Goal: Task Accomplishment & Management: Complete application form

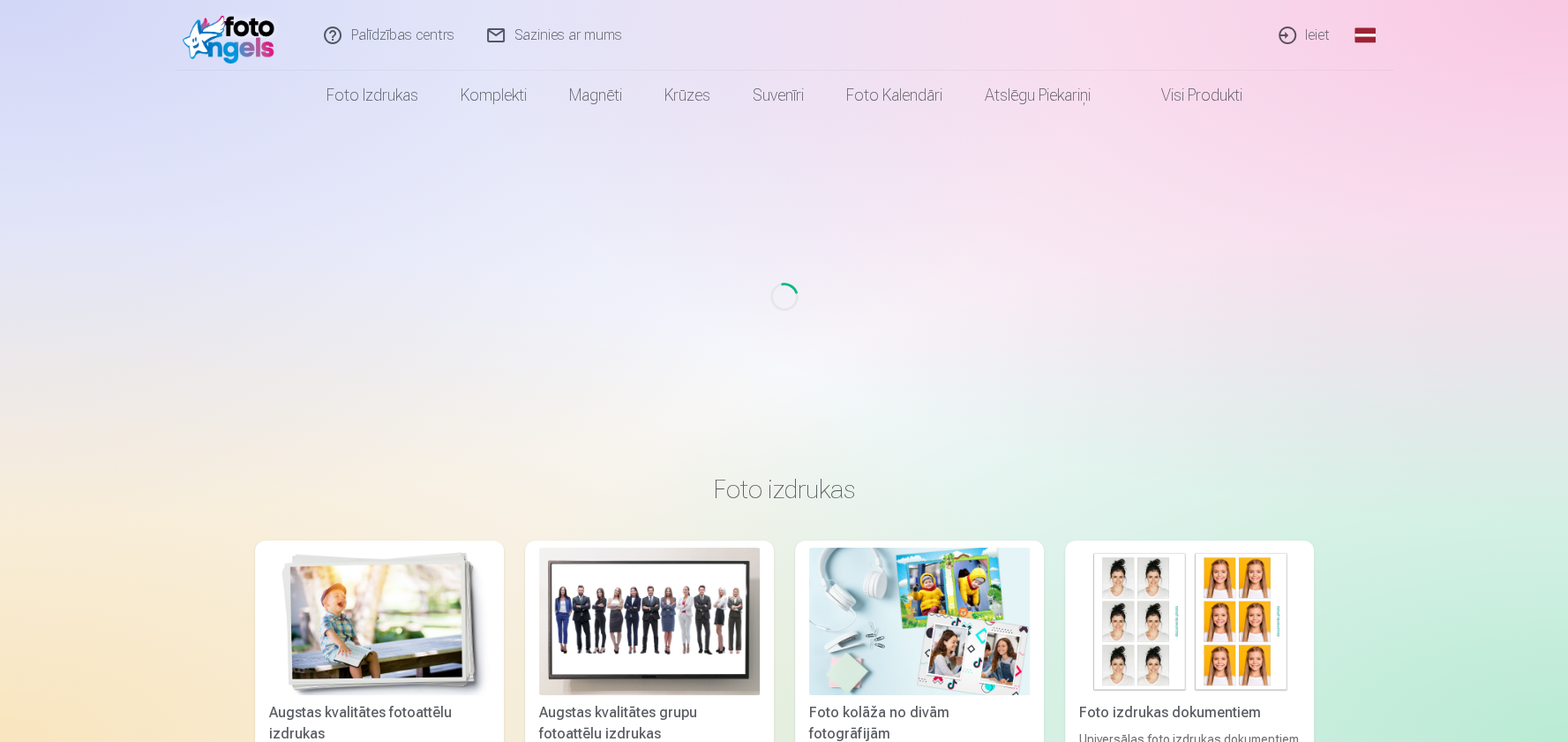
click at [1315, 33] on link "Ieiet" at bounding box center [1305, 35] width 84 height 70
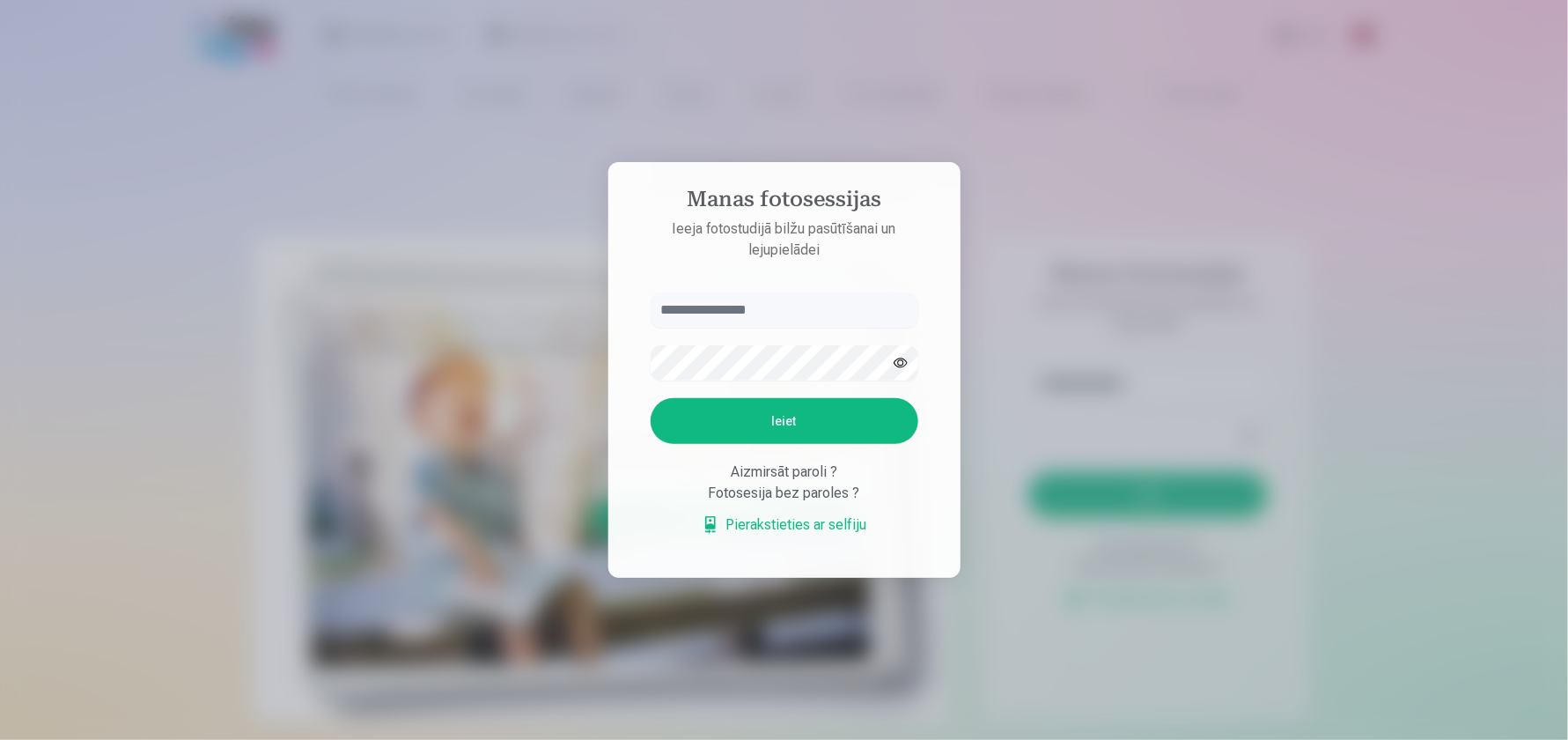
click at [1031, 445] on div at bounding box center [784, 370] width 1568 height 740
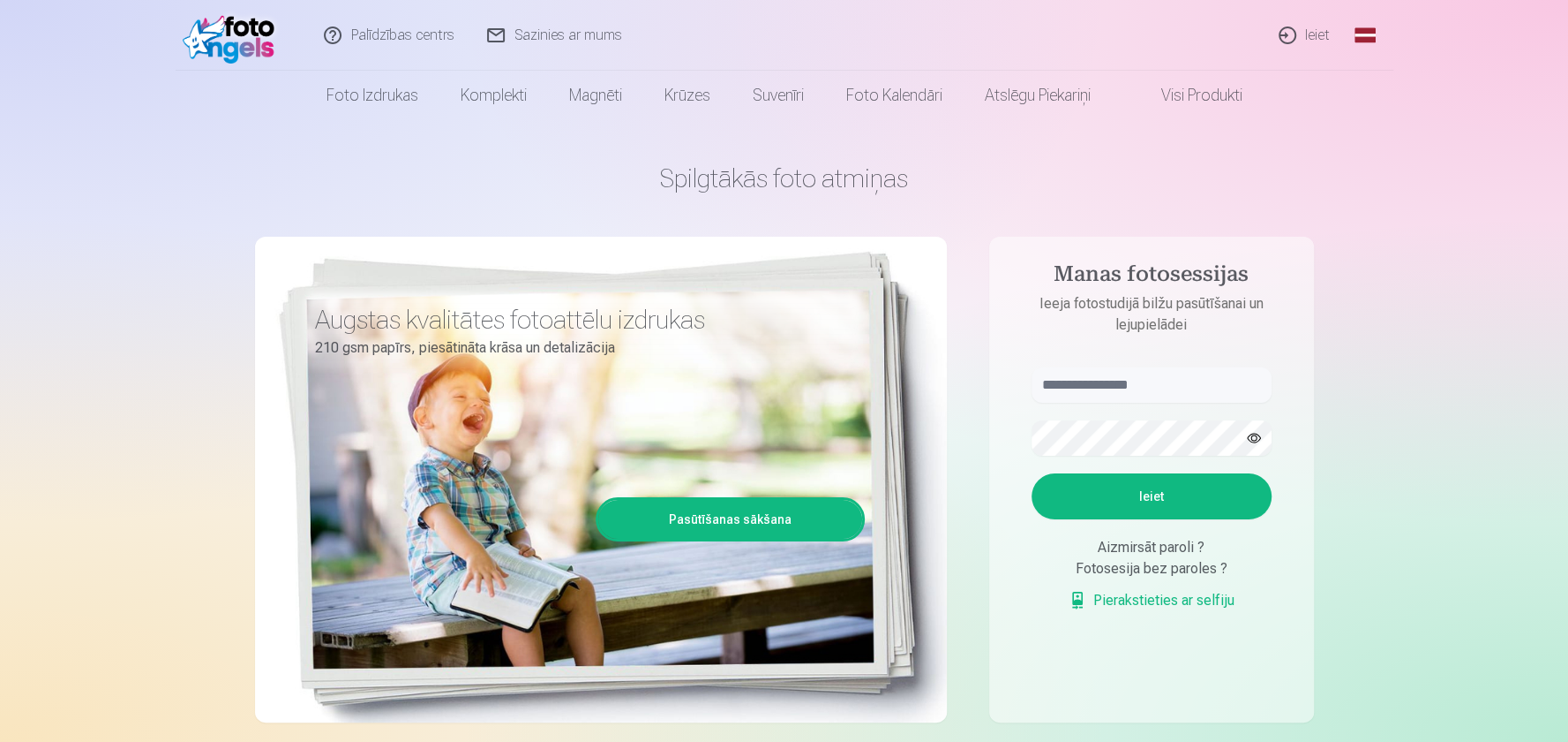
click at [1146, 503] on button "Ieiet" at bounding box center [1152, 496] width 240 height 46
click at [1138, 601] on link "Pierakstieties ar selfiju" at bounding box center [1152, 601] width 166 height 21
